Goal: Task Accomplishment & Management: Use online tool/utility

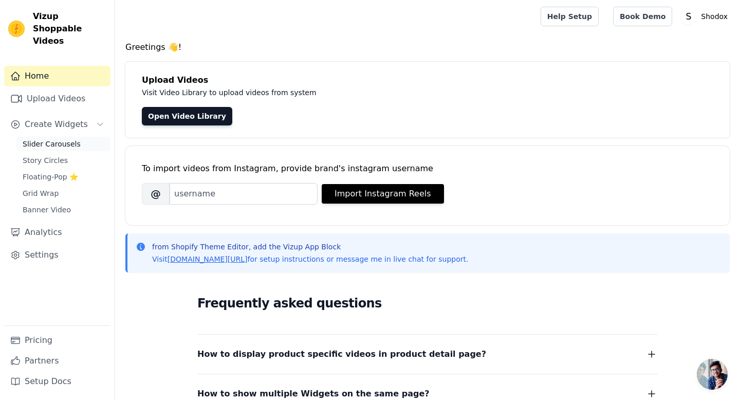
click at [54, 139] on span "Slider Carousels" at bounding box center [52, 144] width 58 height 10
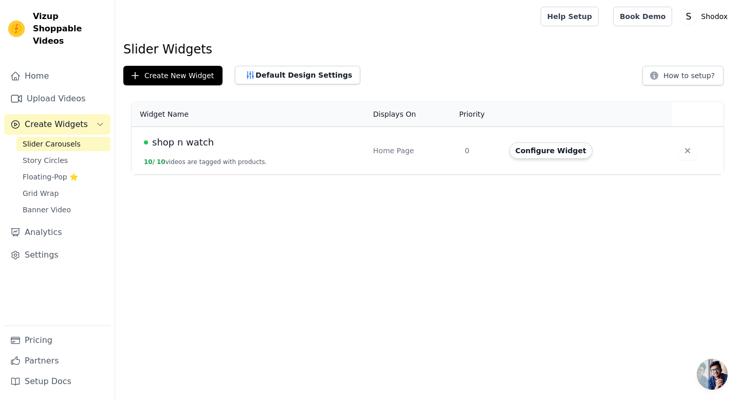
click at [265, 143] on div "shop n watch" at bounding box center [252, 142] width 217 height 14
click at [274, 156] on td "shop n watch 10 / 10 videos are tagged with products." at bounding box center [249, 151] width 235 height 48
click at [543, 153] on button "Configure Widget" at bounding box center [550, 150] width 83 height 16
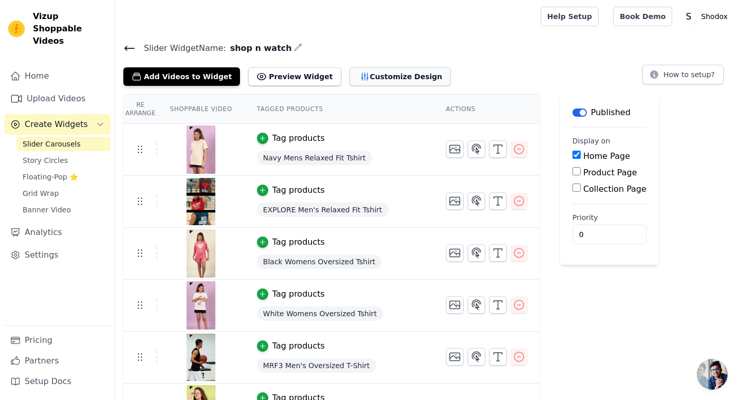
click at [383, 75] on button "Customize Design" at bounding box center [399, 76] width 101 height 18
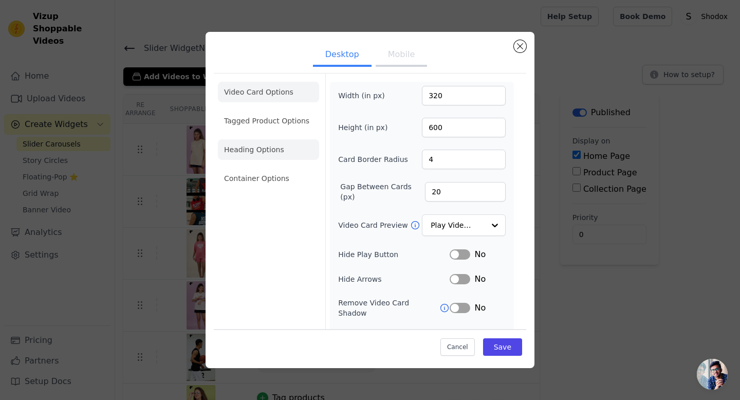
click at [254, 152] on li "Heading Options" at bounding box center [268, 149] width 101 height 21
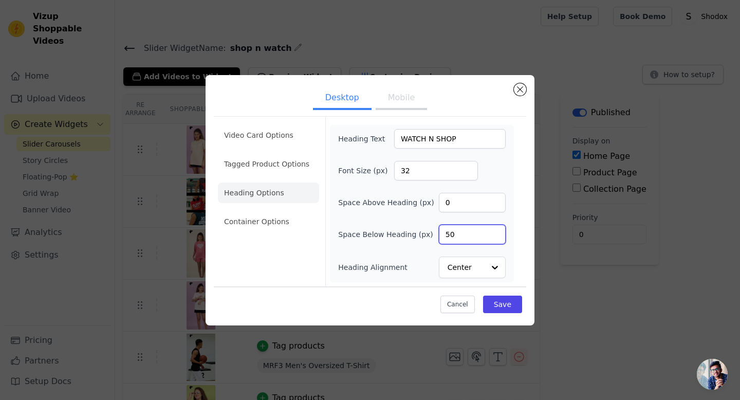
click at [452, 238] on input "50" at bounding box center [472, 234] width 67 height 20
type input "5"
type input "0"
click at [493, 306] on button "Save" at bounding box center [502, 303] width 39 height 17
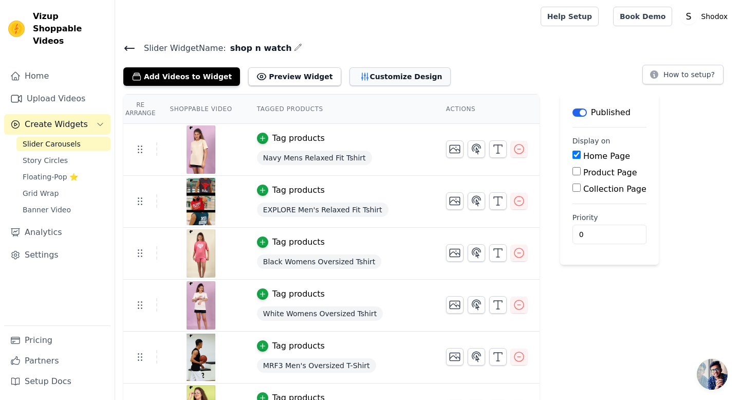
click at [381, 71] on button "Customize Design" at bounding box center [399, 76] width 101 height 18
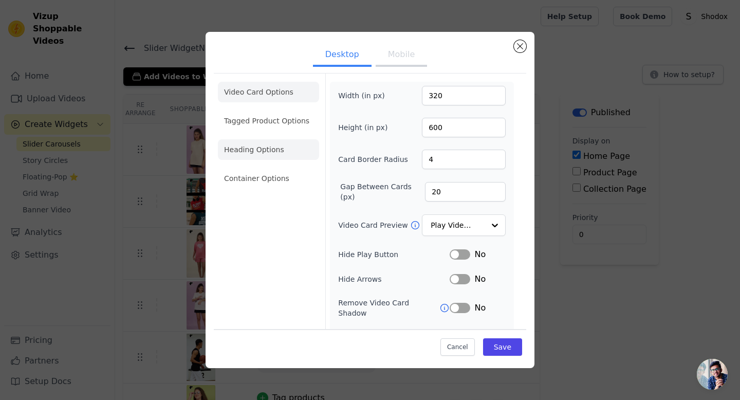
click at [276, 155] on li "Heading Options" at bounding box center [268, 149] width 101 height 21
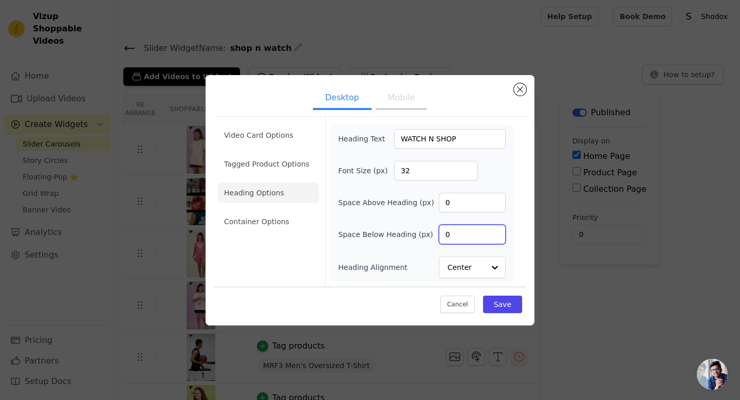
click at [453, 231] on input "0" at bounding box center [472, 234] width 67 height 20
type input "20"
click at [499, 304] on button "Save" at bounding box center [502, 303] width 39 height 17
